Goal: Use online tool/utility: Utilize a website feature to perform a specific function

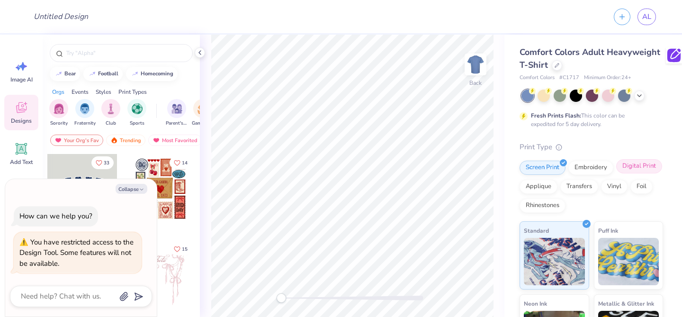
click at [640, 166] on div "Digital Print" at bounding box center [640, 166] width 46 height 14
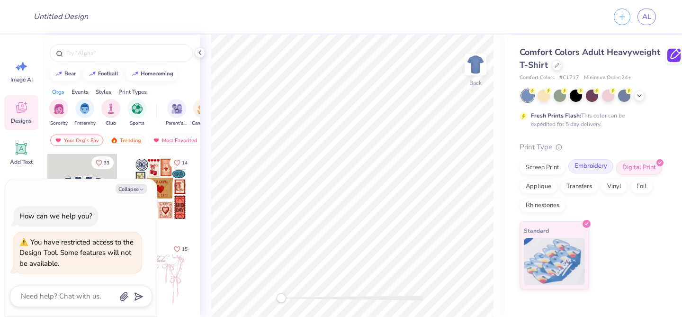
click at [591, 168] on div "Embroidery" at bounding box center [591, 166] width 45 height 14
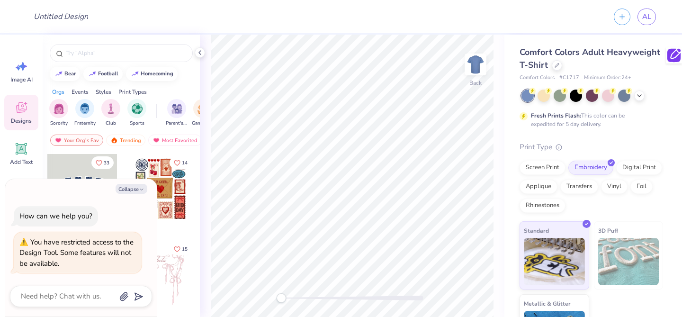
scroll to position [38, 0]
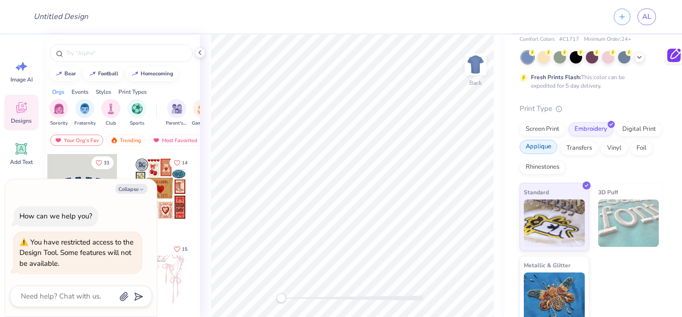
click at [543, 149] on div "Applique" at bounding box center [539, 147] width 38 height 14
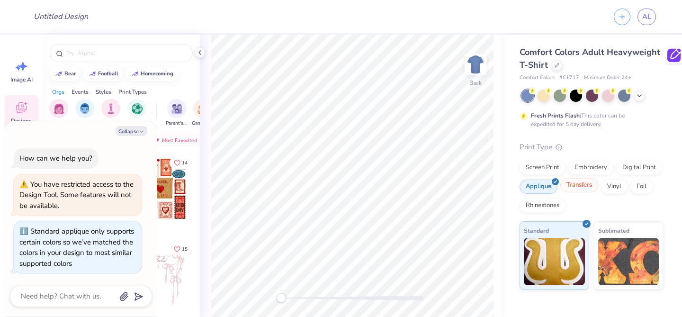
click at [575, 185] on div "Transfers" at bounding box center [580, 185] width 38 height 14
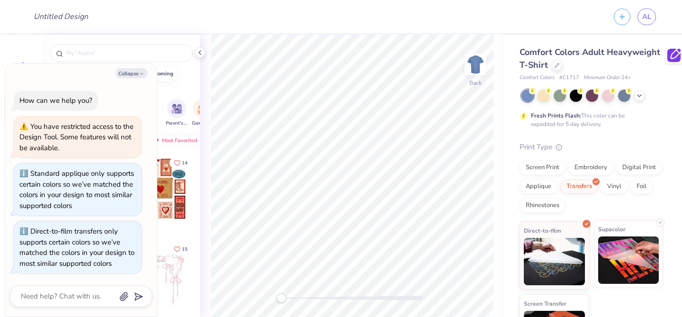
click at [627, 248] on img at bounding box center [629, 259] width 61 height 47
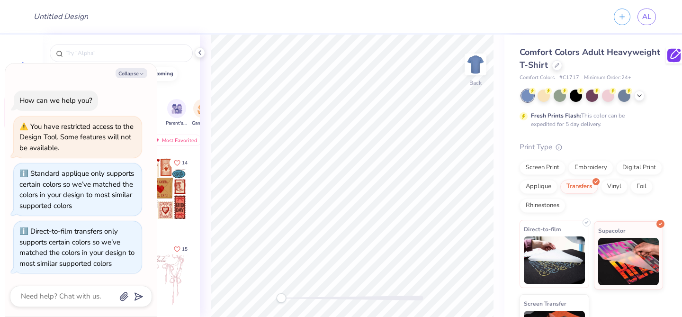
click at [561, 250] on img at bounding box center [554, 259] width 61 height 47
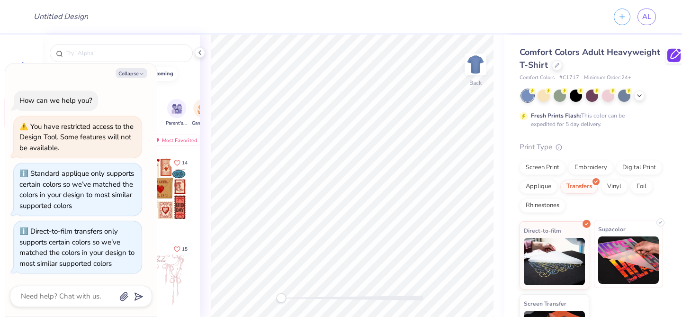
click at [621, 251] on img at bounding box center [629, 259] width 61 height 47
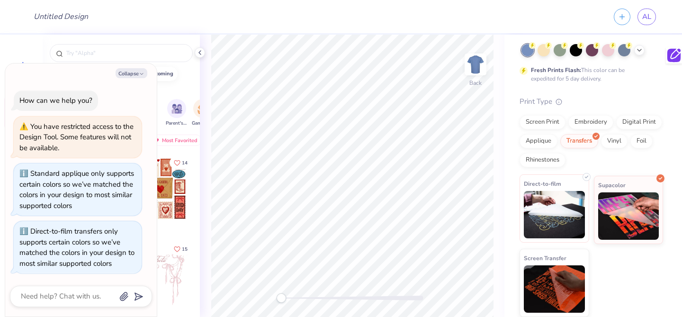
click at [563, 223] on img at bounding box center [554, 214] width 61 height 47
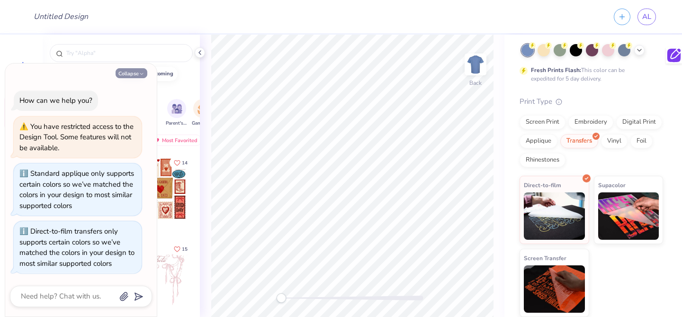
click at [137, 76] on button "Collapse" at bounding box center [132, 73] width 32 height 10
type textarea "x"
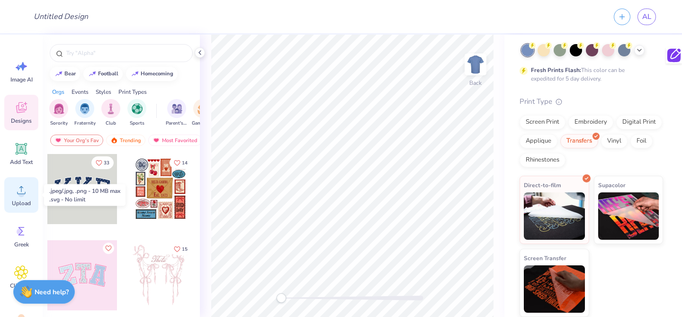
click at [18, 192] on circle at bounding box center [21, 194] width 7 height 7
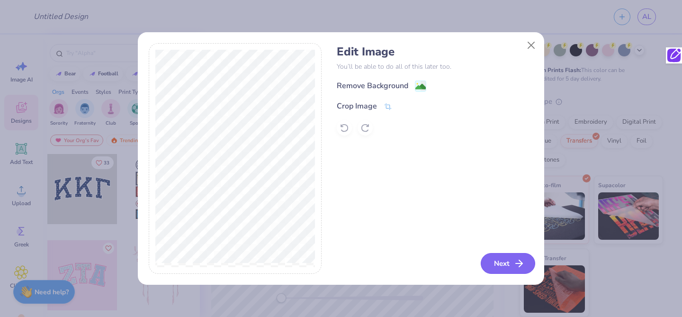
click at [507, 264] on button "Next" at bounding box center [508, 263] width 54 height 21
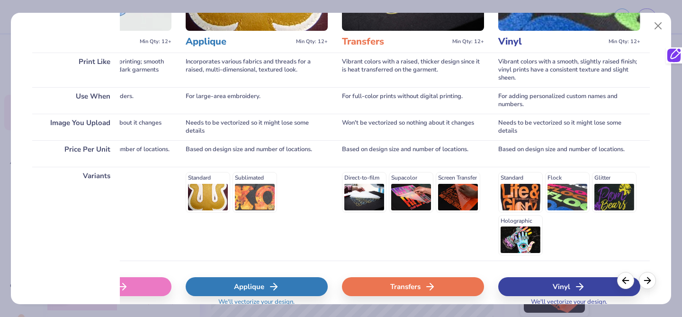
scroll to position [0, 423]
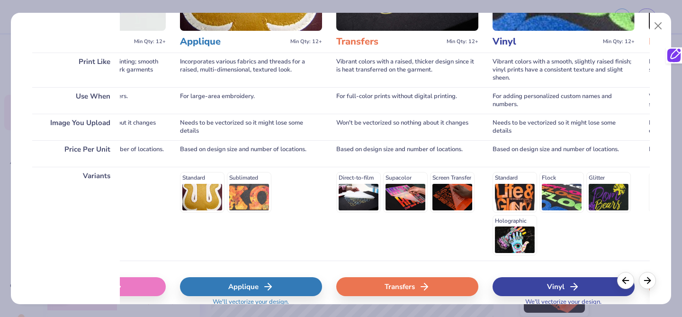
click at [419, 287] on icon at bounding box center [424, 286] width 11 height 11
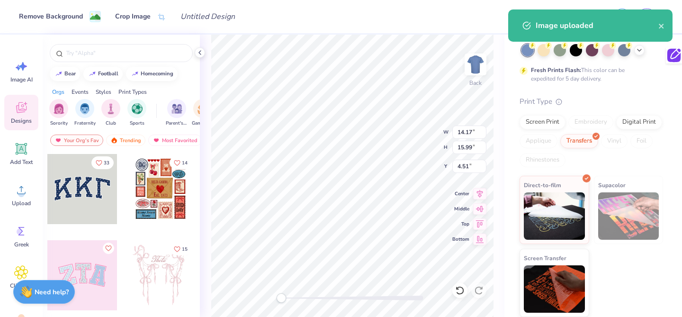
type input "4.48"
type input "5.06"
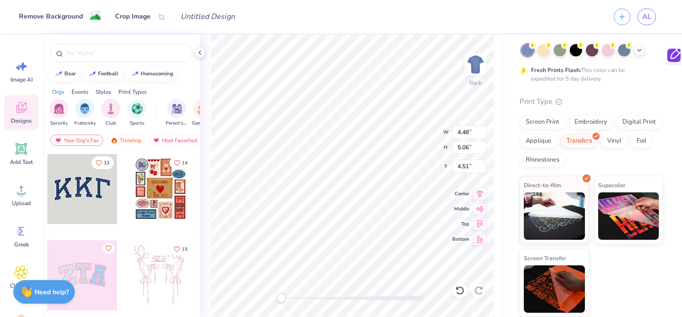
type input "3.30"
type input "3.72"
type input "3.00"
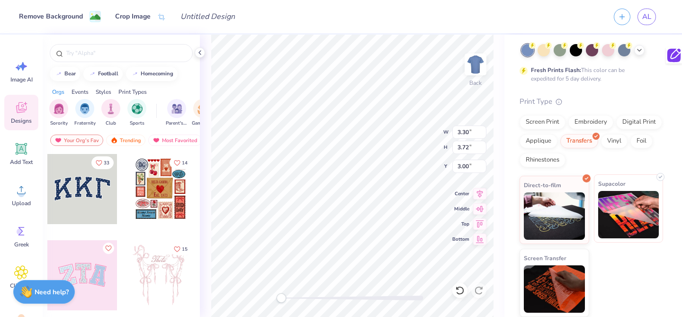
click at [626, 217] on img at bounding box center [629, 214] width 61 height 47
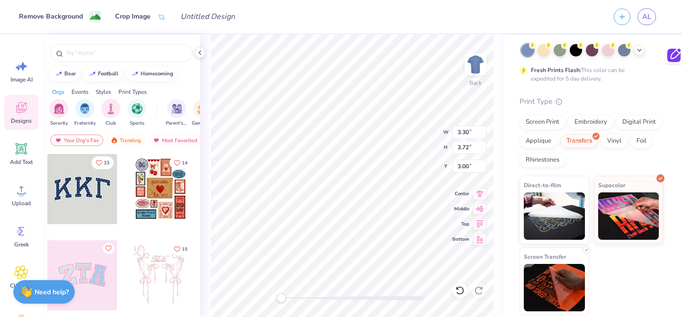
click at [557, 295] on img at bounding box center [554, 287] width 61 height 47
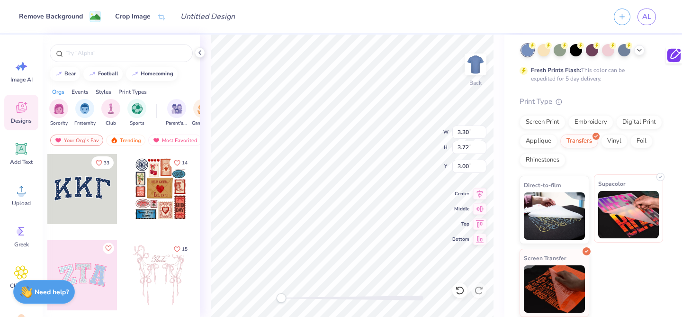
click at [632, 195] on img at bounding box center [629, 214] width 61 height 47
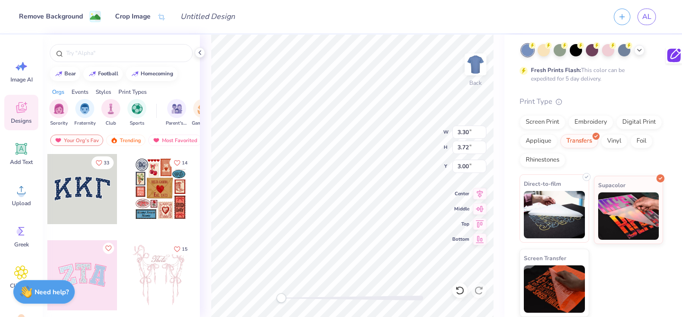
click at [573, 210] on img at bounding box center [554, 214] width 61 height 47
